Goal: Information Seeking & Learning: Understand process/instructions

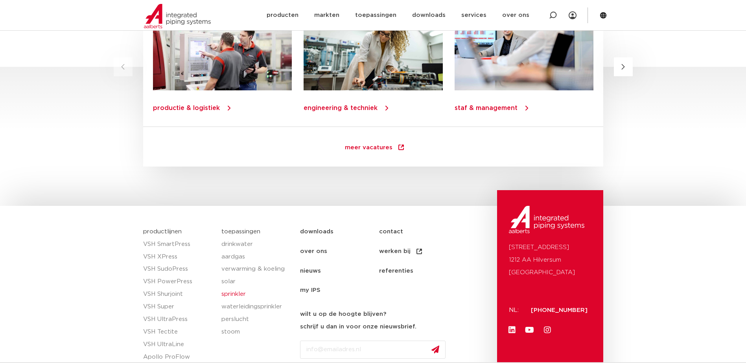
scroll to position [1128, 0]
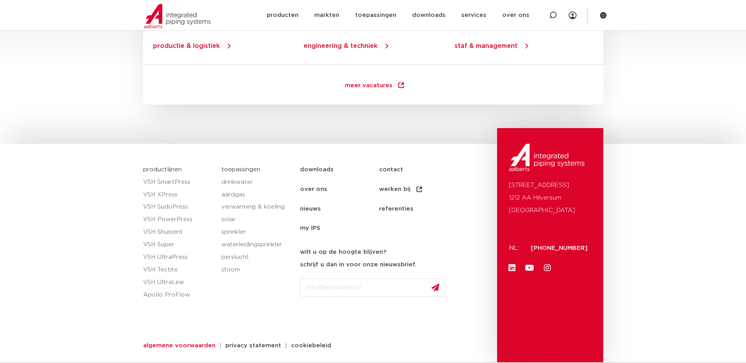
click at [164, 345] on span "algemene voorwaarden" at bounding box center [179, 346] width 72 height 6
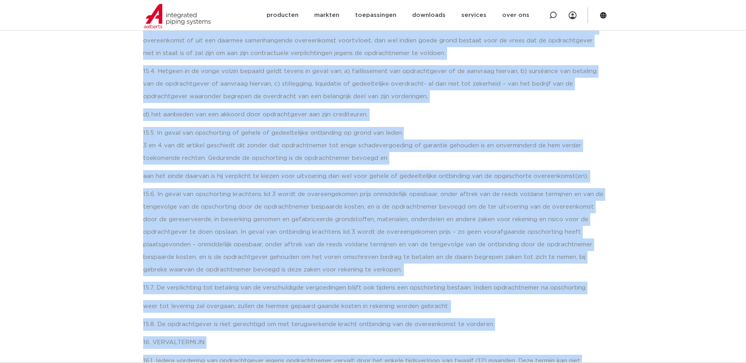
scroll to position [4919, 0]
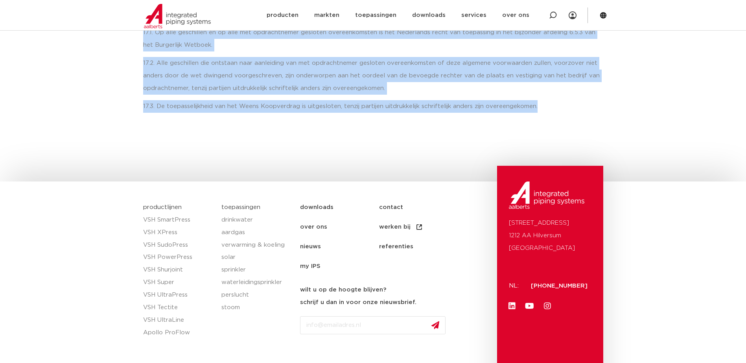
drag, startPoint x: 148, startPoint y: 75, endPoint x: 580, endPoint y: 91, distance: 432.4
copy div "loremips dolorsitame consecte adipiscinge Seddoeiu temporinci utlabo etdolor M.…"
